Goal: Information Seeking & Learning: Learn about a topic

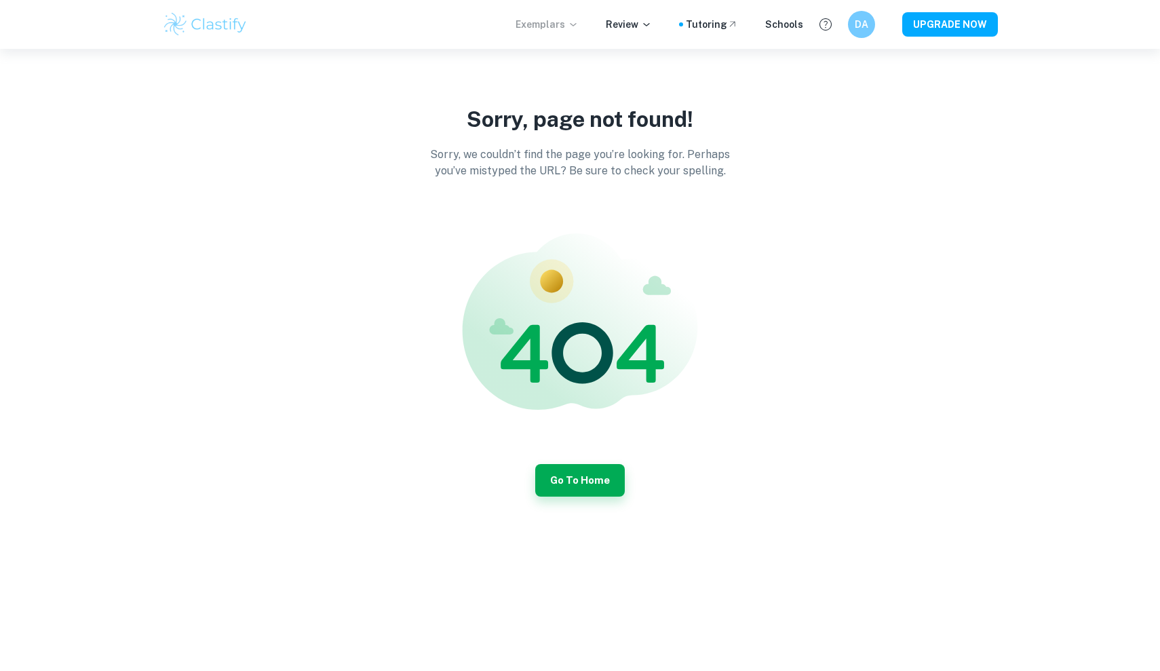
click at [539, 24] on p "Exemplars" at bounding box center [547, 24] width 63 height 15
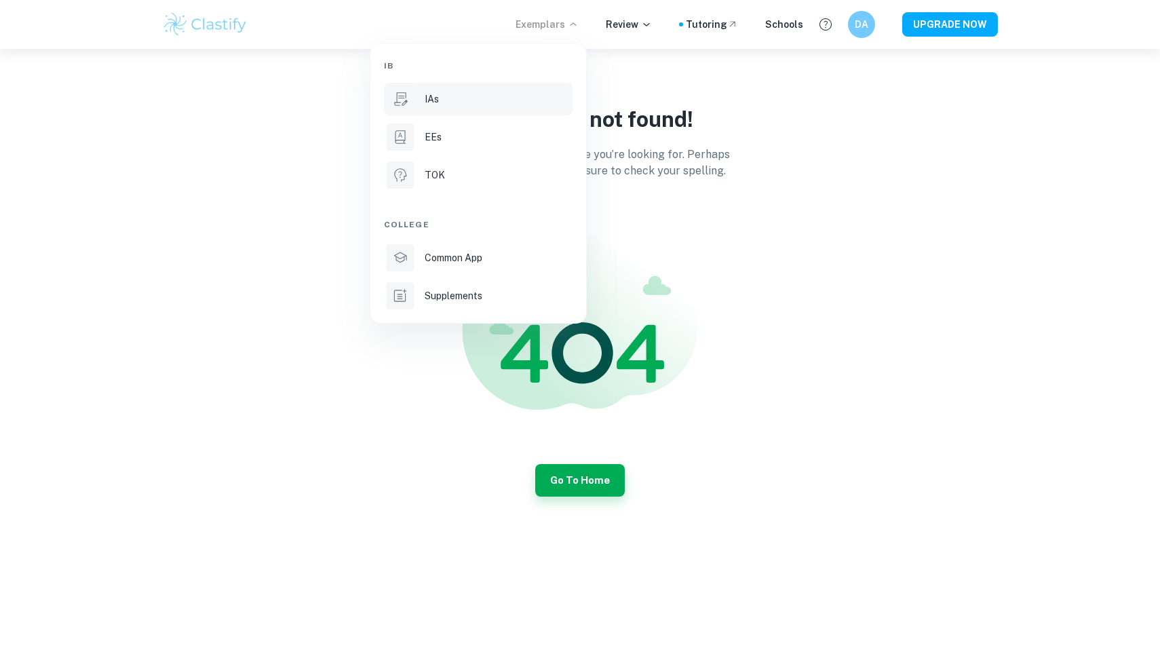
click at [458, 96] on div "IAs" at bounding box center [497, 99] width 145 height 15
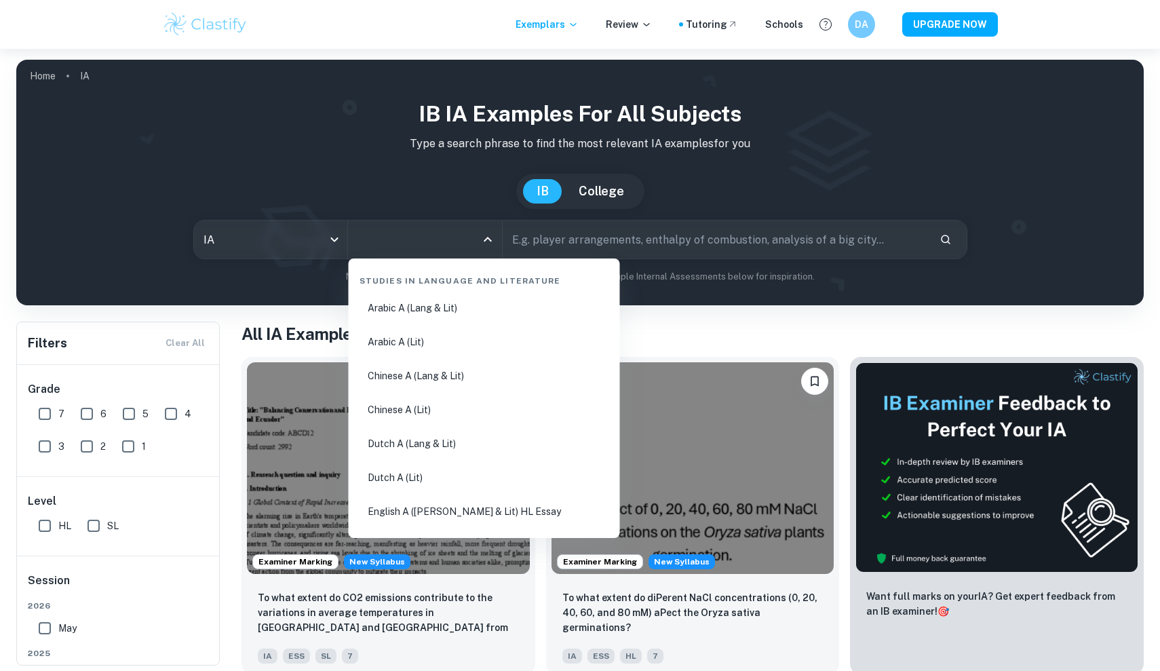
click at [417, 245] on input "All Subjects" at bounding box center [414, 240] width 121 height 26
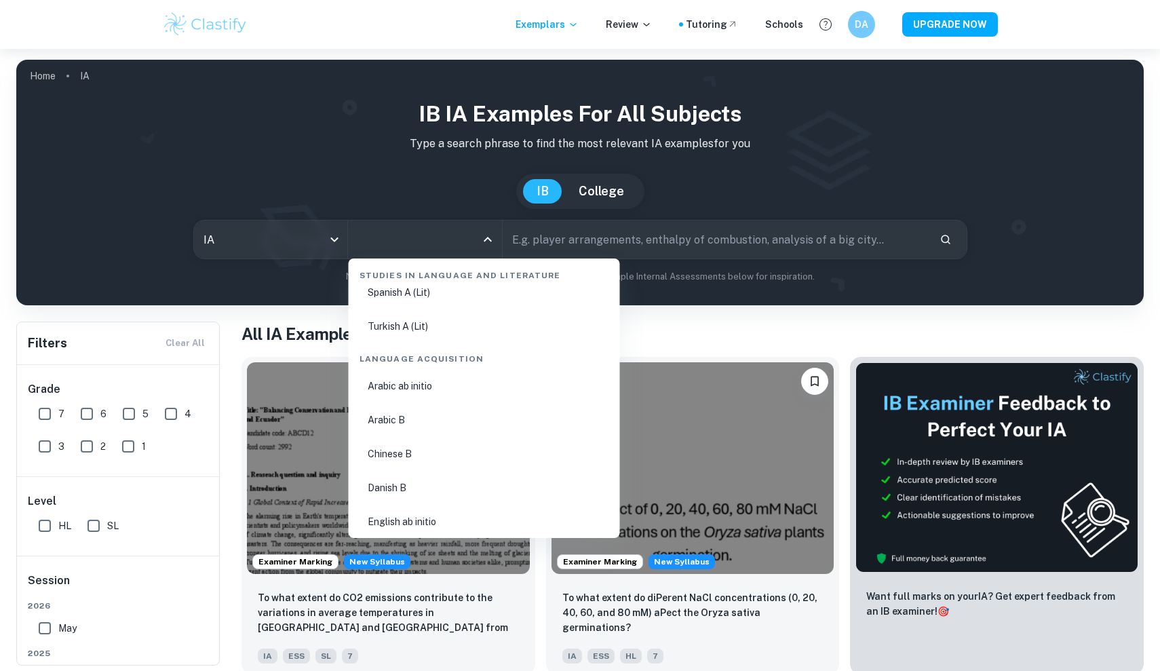
scroll to position [824, 0]
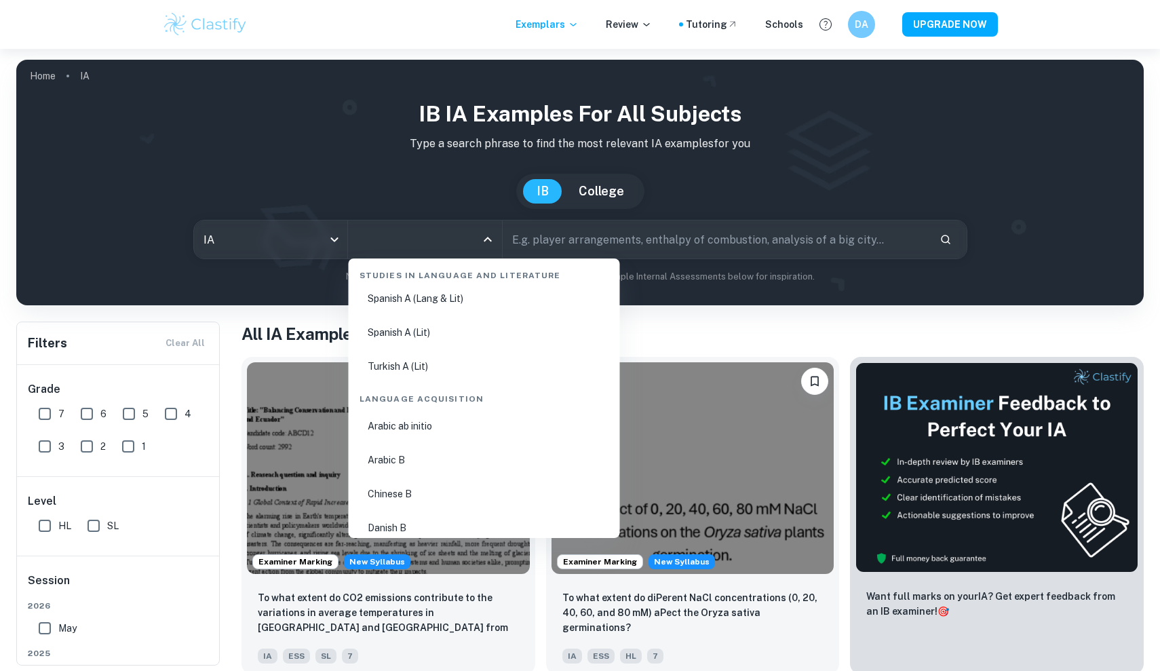
type input "h"
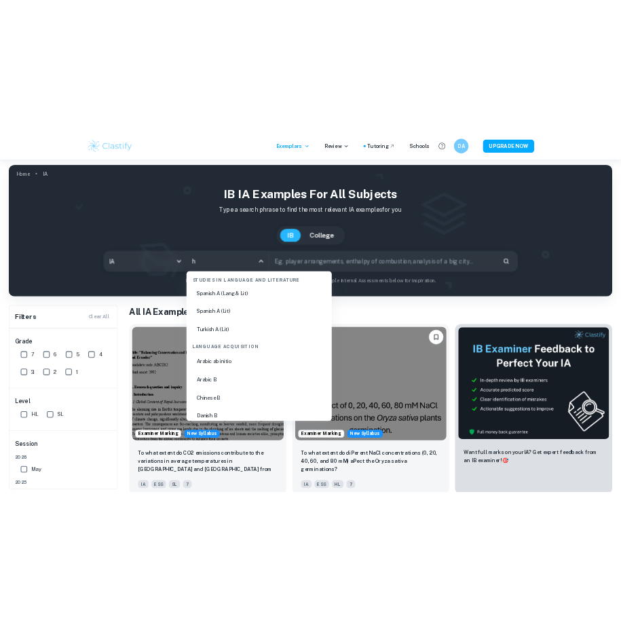
scroll to position [0, 0]
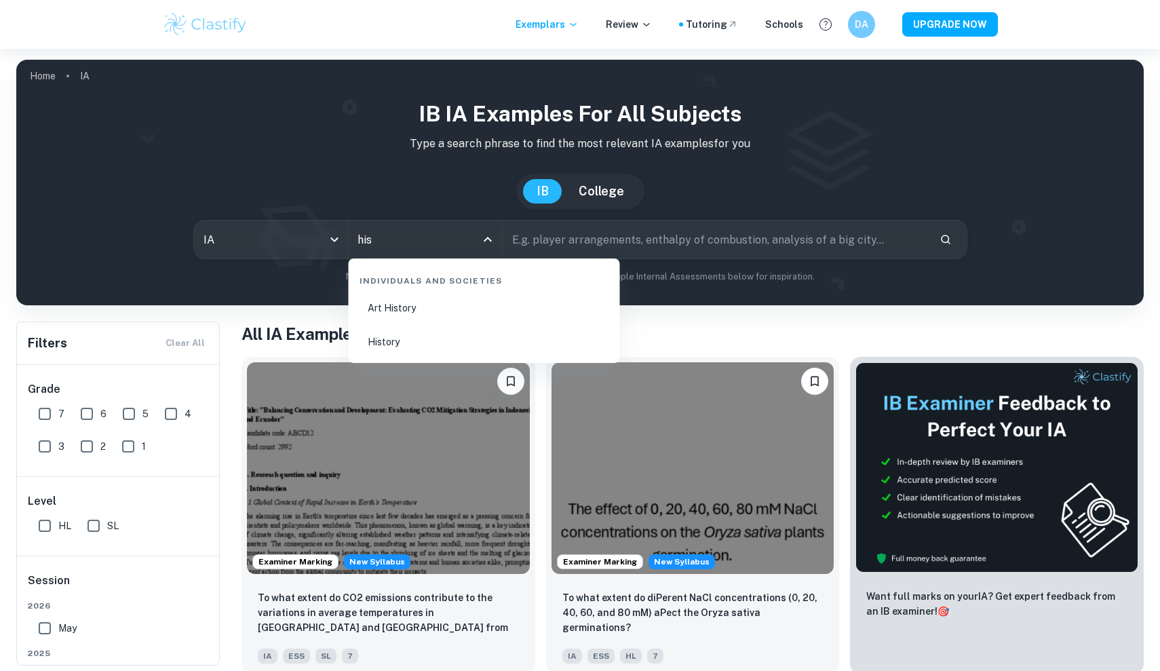
click at [467, 332] on li "History" at bounding box center [484, 341] width 260 height 31
type input "History"
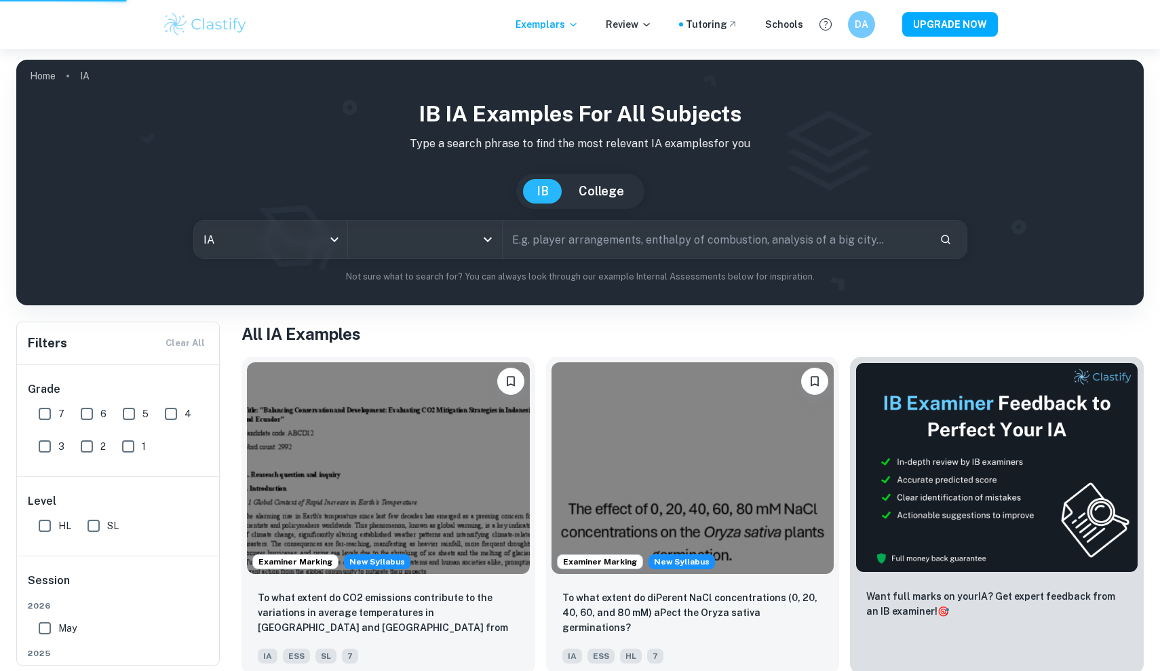
click at [554, 243] on input "text" at bounding box center [715, 239] width 425 height 38
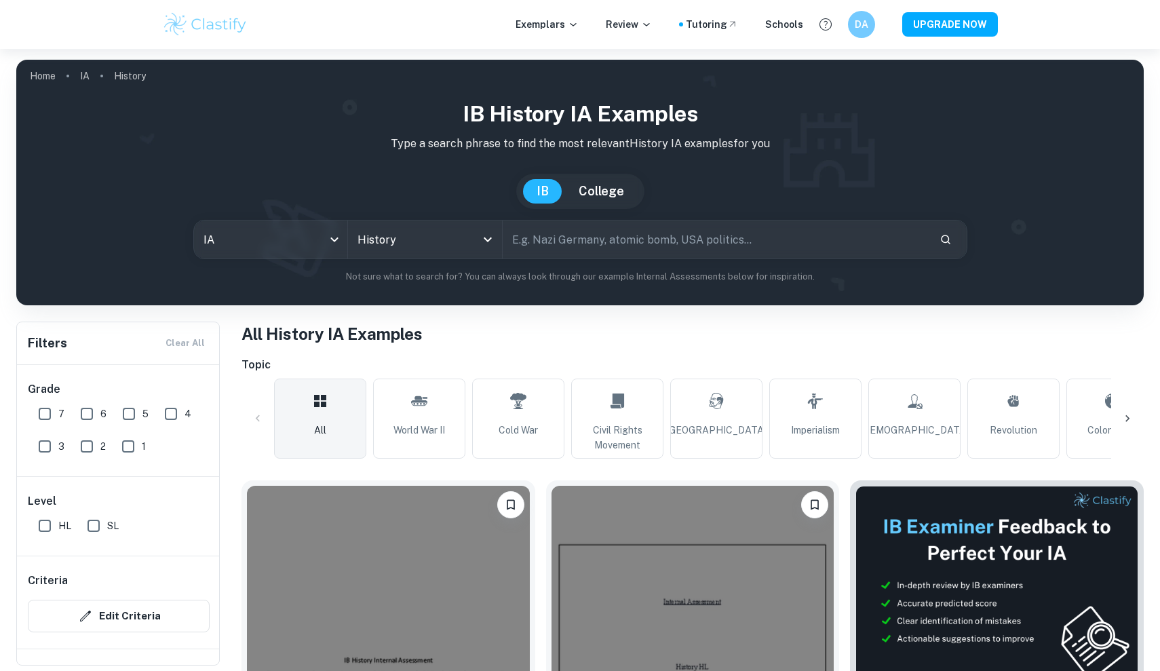
click at [554, 236] on input "text" at bounding box center [715, 239] width 425 height 38
type input "great [MEDICAL_DATA]"
